Goal: Task Accomplishment & Management: Use online tool/utility

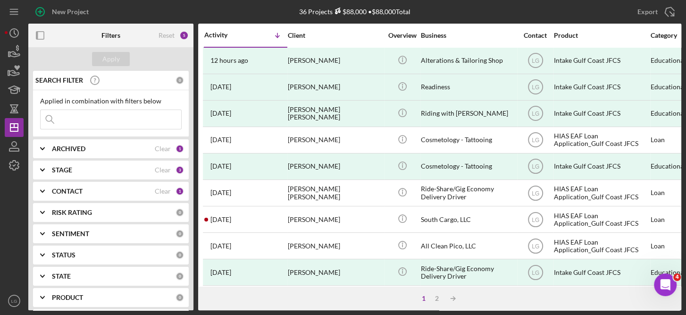
click at [102, 187] on div "CONTACT" at bounding box center [103, 191] width 103 height 8
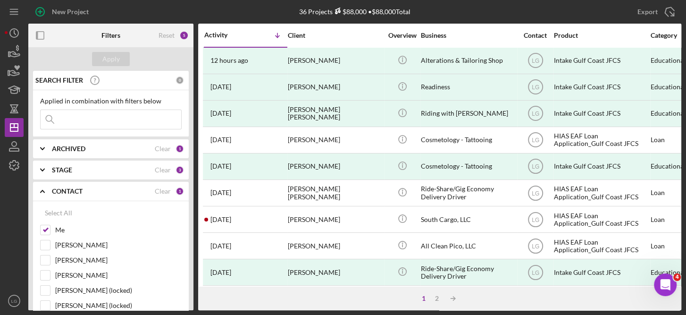
click at [189, 291] on div "SEARCH FILTER 0 Applied in combination with filters below Icon/Menu Close Icon/…" at bounding box center [110, 190] width 165 height 239
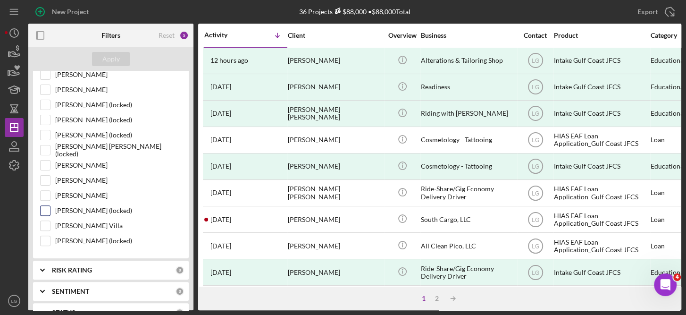
scroll to position [176, 0]
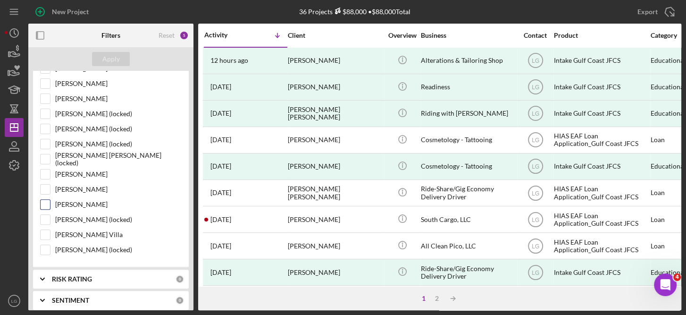
click at [99, 204] on label "[PERSON_NAME]" at bounding box center [118, 204] width 126 height 9
click at [50, 204] on input "[PERSON_NAME]" at bounding box center [45, 204] width 9 height 9
checkbox input "true"
click at [116, 52] on div "Apply" at bounding box center [110, 59] width 17 height 14
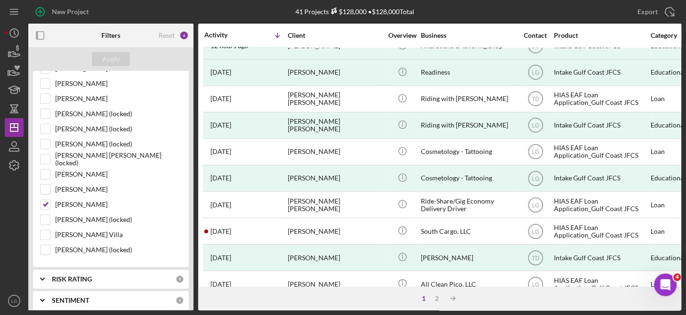
scroll to position [0, 0]
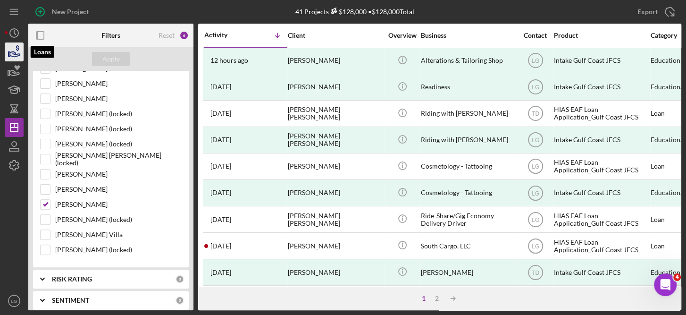
click at [12, 50] on icon "button" at bounding box center [14, 52] width 24 height 24
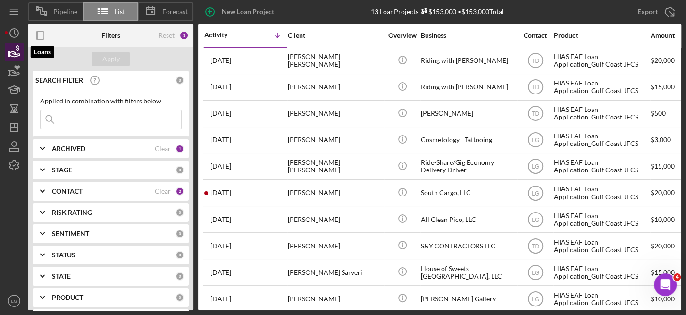
click at [10, 47] on icon "button" at bounding box center [14, 52] width 24 height 24
click at [64, 121] on input at bounding box center [111, 119] width 141 height 19
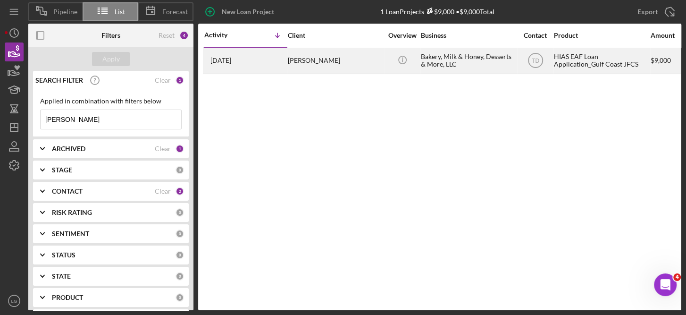
type input "[PERSON_NAME]"
click at [549, 61] on div "TD" at bounding box center [535, 61] width 35 height 24
click at [535, 62] on text "TD" at bounding box center [536, 61] width 8 height 7
click at [436, 56] on div "Bakery, Milk & Honey, Desserts & More, LLC" at bounding box center [468, 60] width 94 height 25
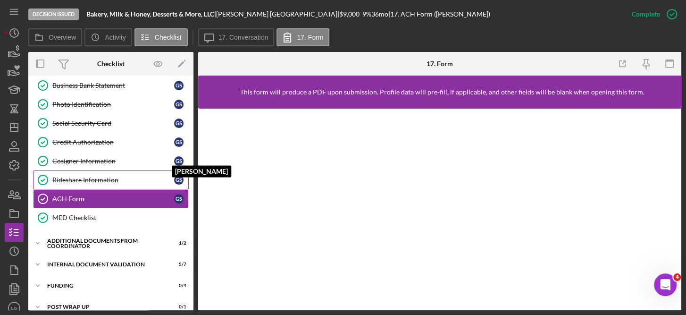
scroll to position [214, 0]
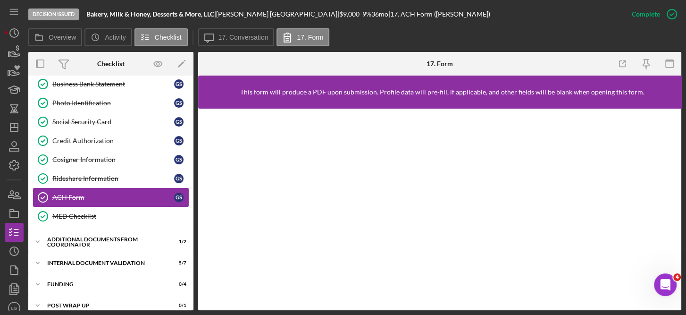
click at [86, 193] on div "ACH Form" at bounding box center [113, 197] width 122 height 8
